Goal: Information Seeking & Learning: Learn about a topic

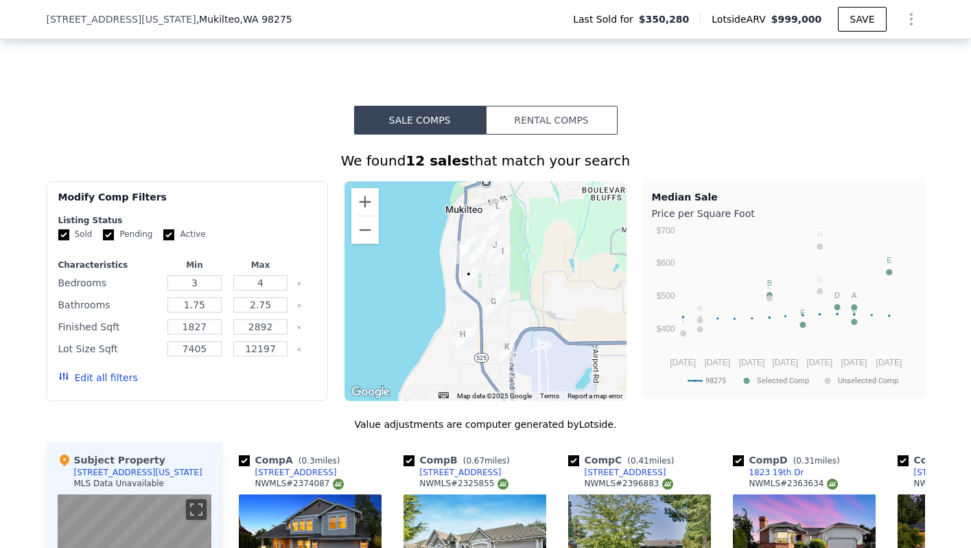
scroll to position [983, 0]
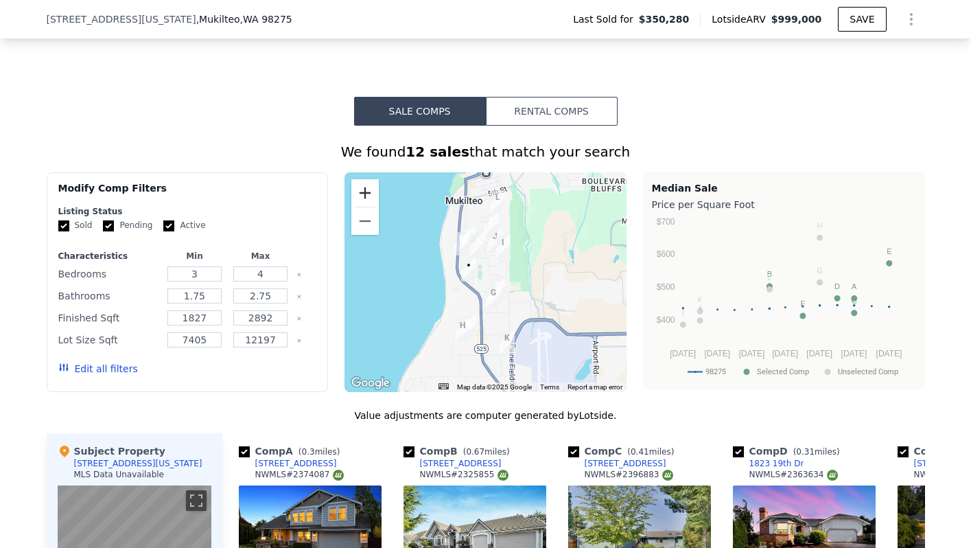
click at [355, 202] on button "Zoom in" at bounding box center [364, 192] width 27 height 27
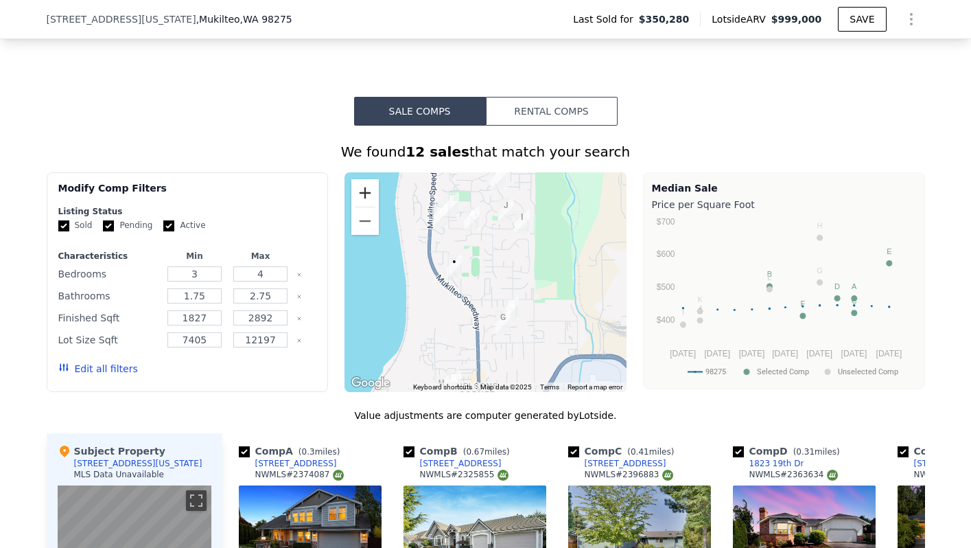
click at [355, 202] on button "Zoom in" at bounding box center [364, 192] width 27 height 27
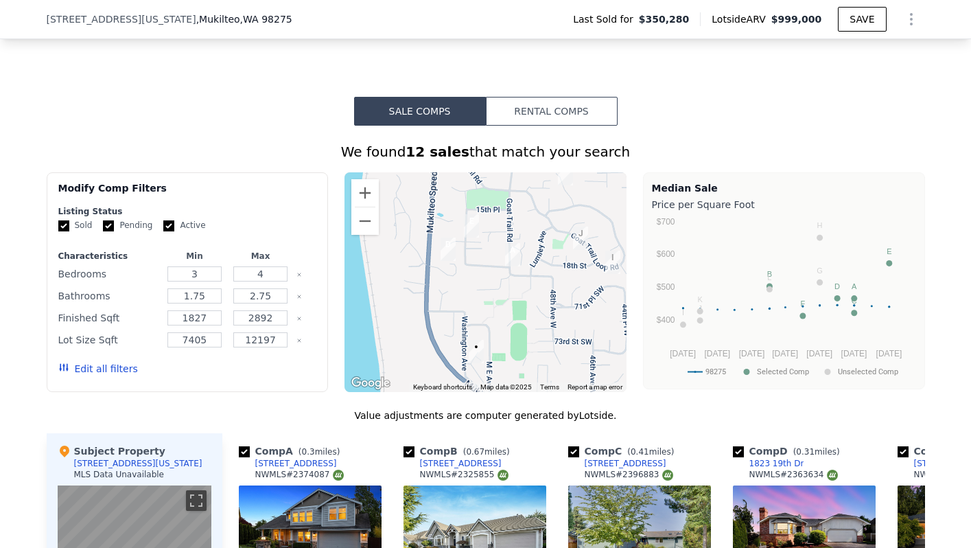
drag, startPoint x: 436, startPoint y: 333, endPoint x: 460, endPoint y: 376, distance: 49.8
click at [460, 376] on div at bounding box center [485, 282] width 282 height 220
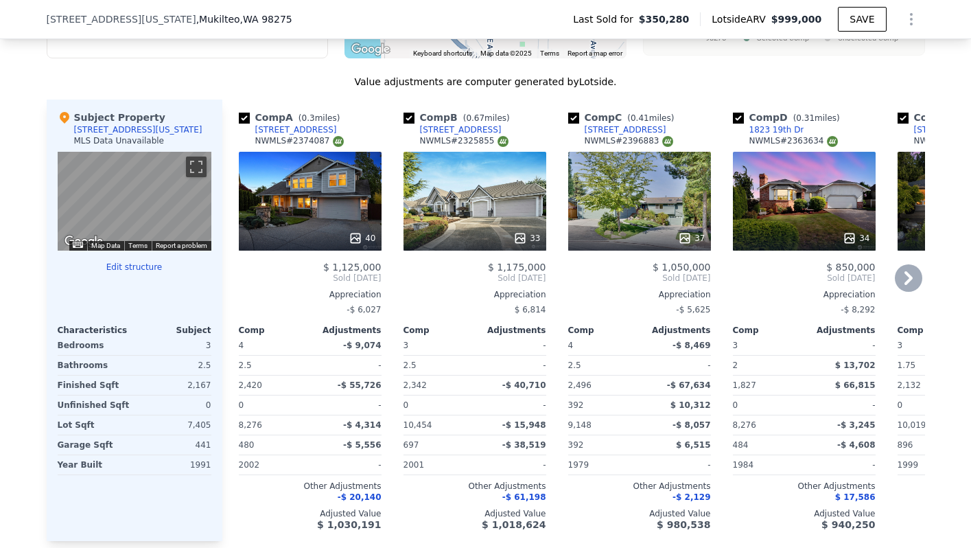
scroll to position [1320, 0]
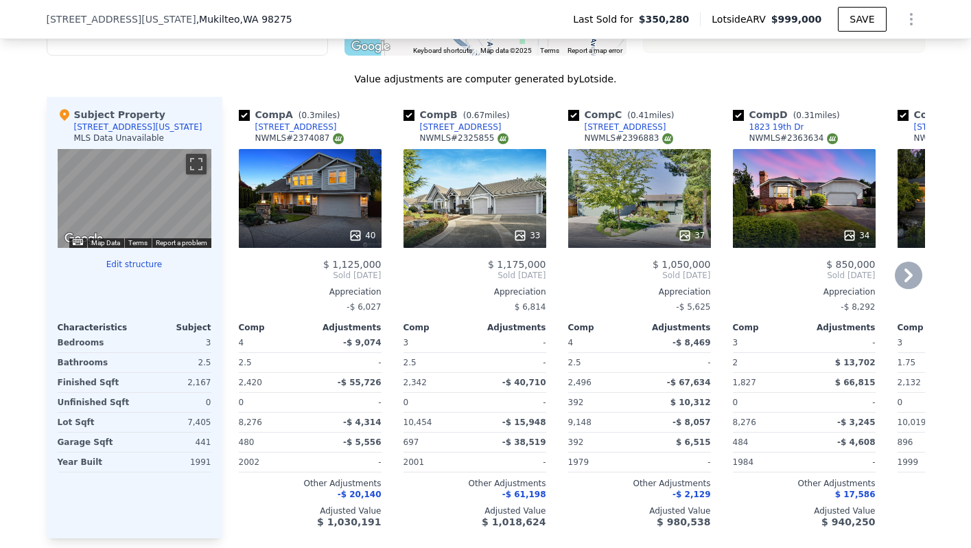
click at [753, 220] on div "34" at bounding box center [804, 198] width 143 height 99
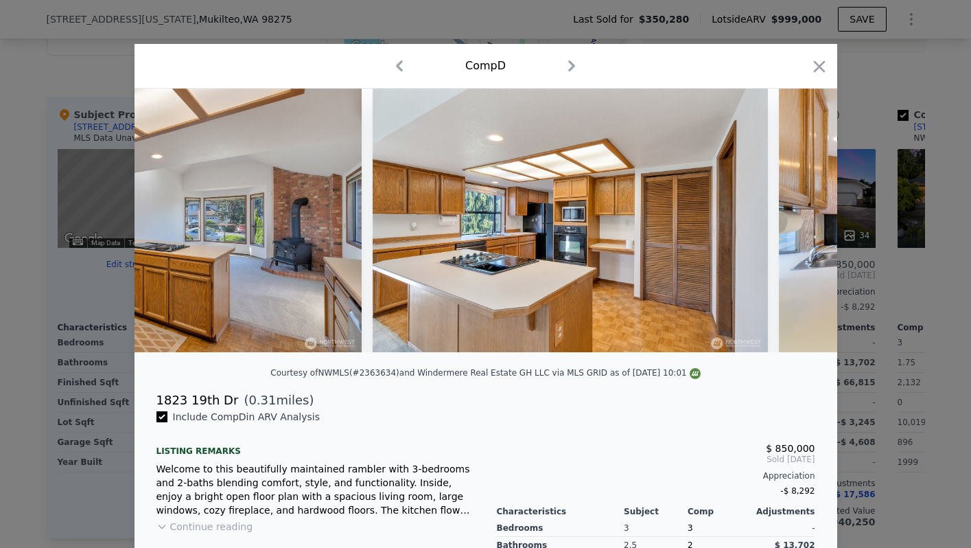
scroll to position [0, 6282]
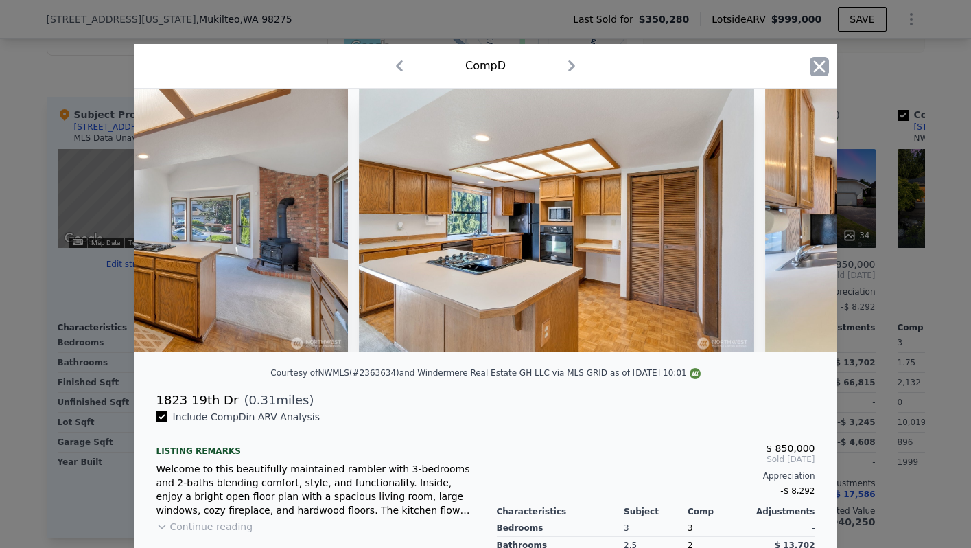
click at [816, 58] on icon "button" at bounding box center [819, 66] width 19 height 19
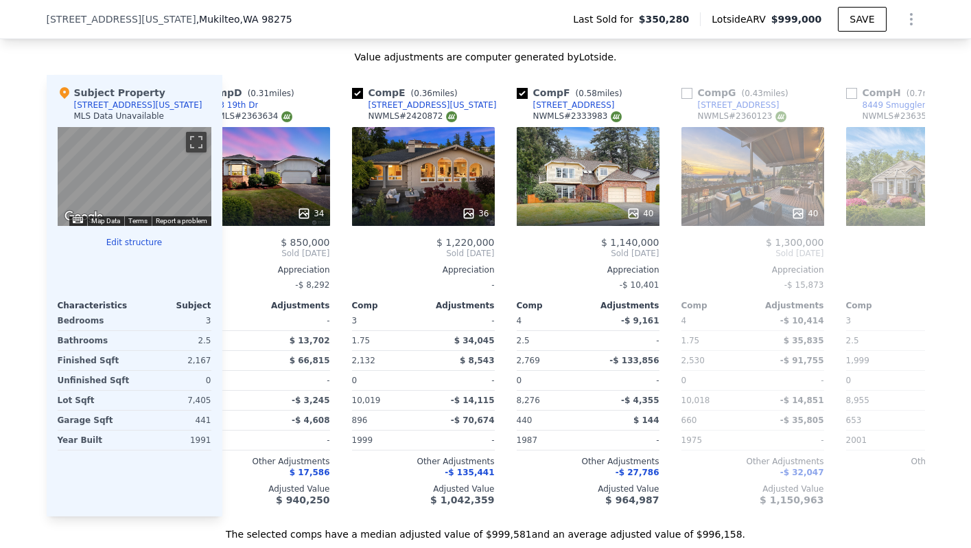
scroll to position [0, 552]
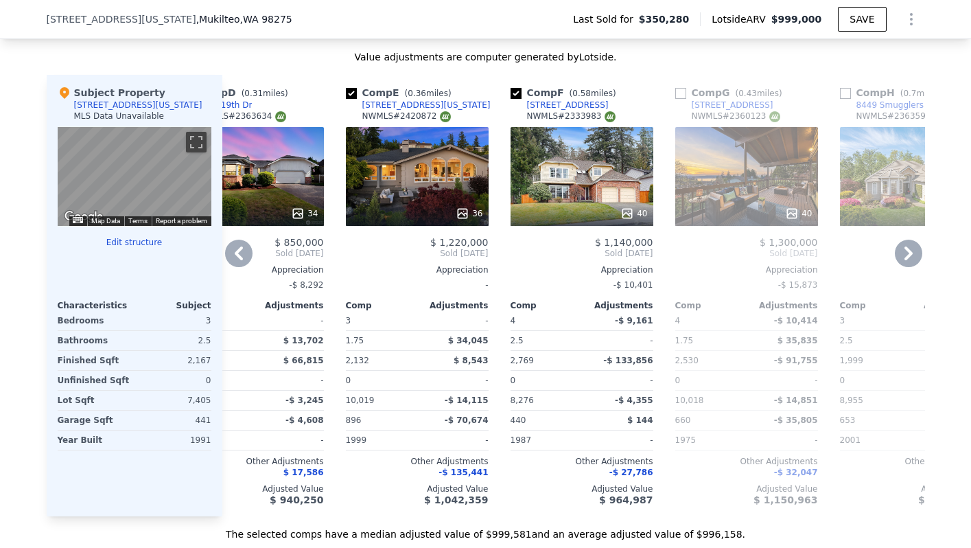
click at [466, 477] on span "-$ 135,441" at bounding box center [462, 472] width 49 height 10
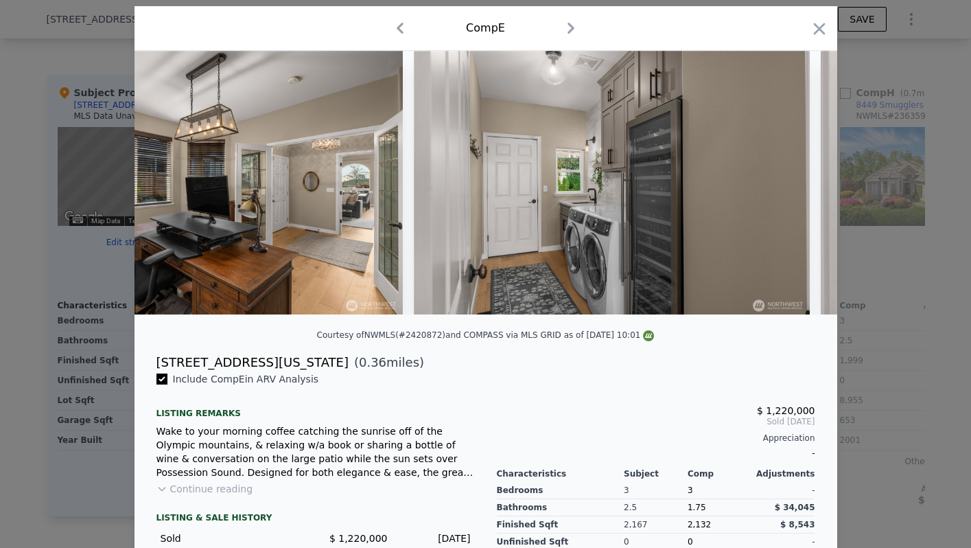
scroll to position [0, 10969]
